Goal: Navigation & Orientation: Go to known website

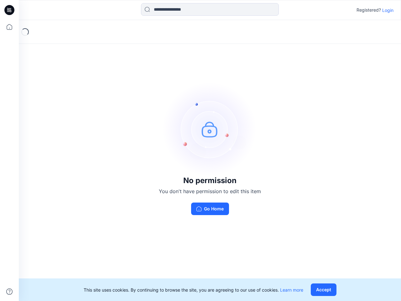
click at [201, 150] on img at bounding box center [210, 129] width 94 height 94
click at [10, 10] on icon at bounding box center [10, 10] width 3 height 0
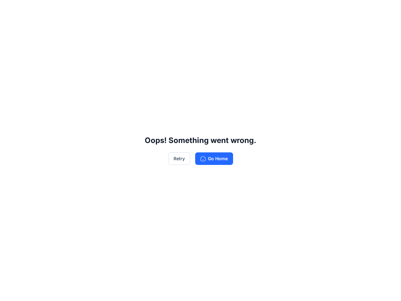
click at [9, 27] on div "Oops! Something went wrong. Retry Go Home" at bounding box center [200, 150] width 401 height 301
click at [9, 292] on div "Oops! Something went wrong. Retry Go Home" at bounding box center [200, 150] width 401 height 301
click at [210, 9] on div "Oops! Something went wrong. Retry Go Home" at bounding box center [200, 150] width 401 height 301
click at [388, 10] on div "Oops! Something went wrong. Retry Go Home" at bounding box center [200, 150] width 401 height 301
click at [325, 290] on div "Oops! Something went wrong. Retry Go Home" at bounding box center [200, 150] width 401 height 301
